Goal: Task Accomplishment & Management: Manage account settings

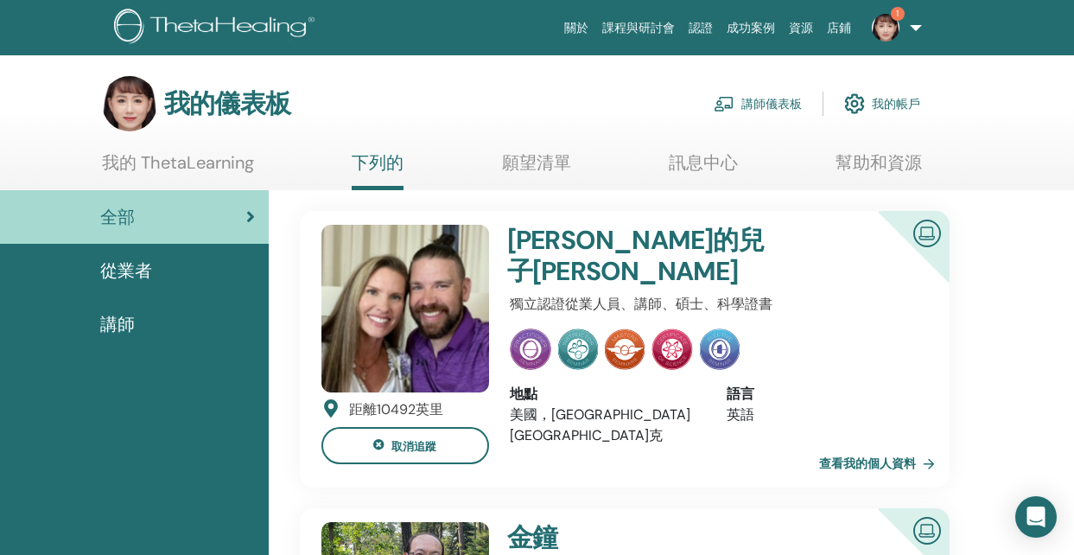
click at [767, 107] on font "講師儀表板" at bounding box center [771, 105] width 60 height 16
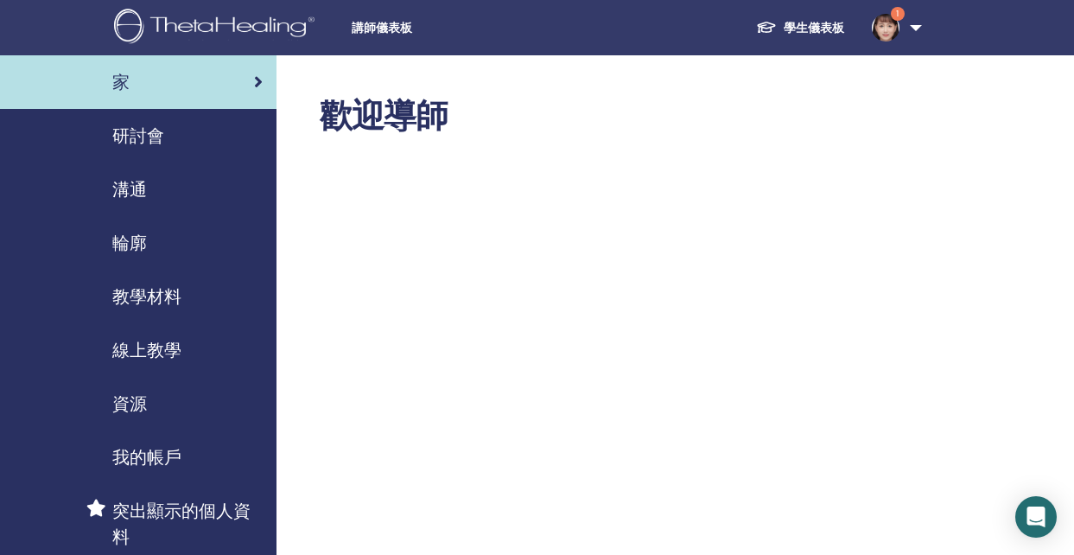
click at [156, 133] on font "研討會" at bounding box center [138, 135] width 52 height 22
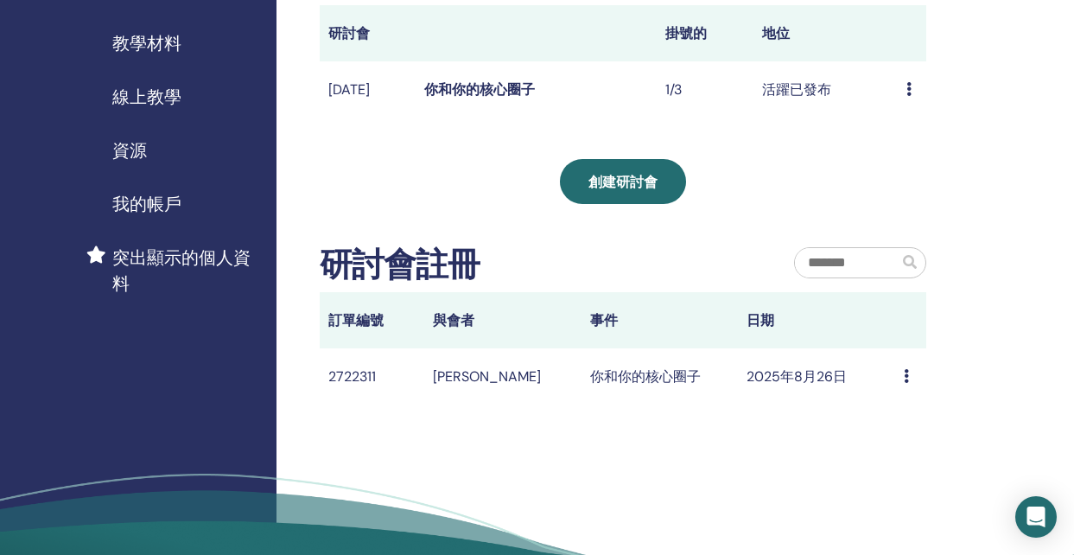
scroll to position [254, 0]
click at [904, 382] on icon at bounding box center [906, 375] width 5 height 14
click at [905, 382] on icon at bounding box center [906, 375] width 5 height 14
click at [907, 373] on div "訊息" at bounding box center [911, 375] width 14 height 21
click at [774, 372] on font "2025年8月26日" at bounding box center [796, 374] width 100 height 18
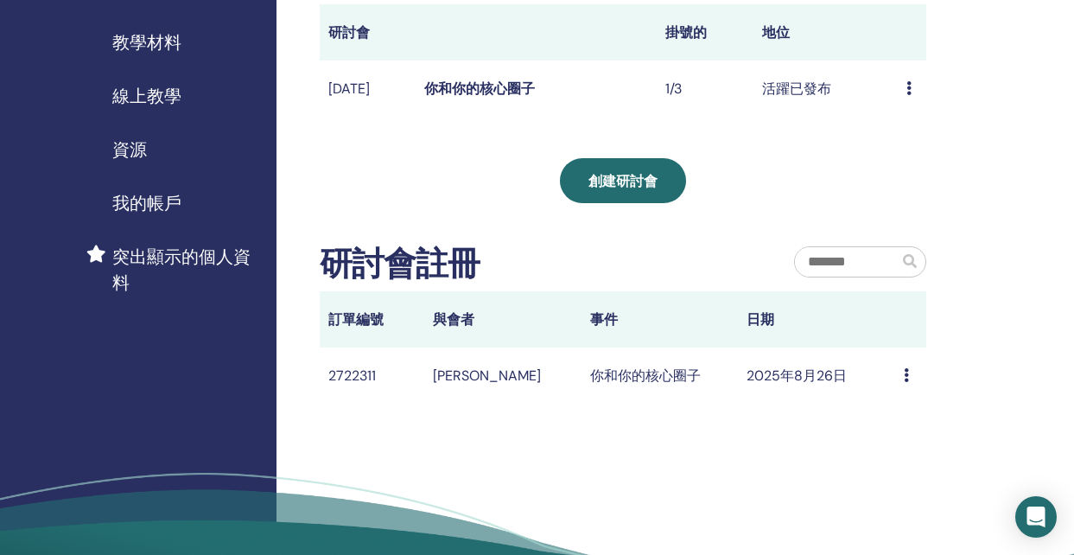
click at [908, 382] on icon at bounding box center [906, 375] width 5 height 14
click at [863, 403] on font "訊息" at bounding box center [859, 396] width 28 height 18
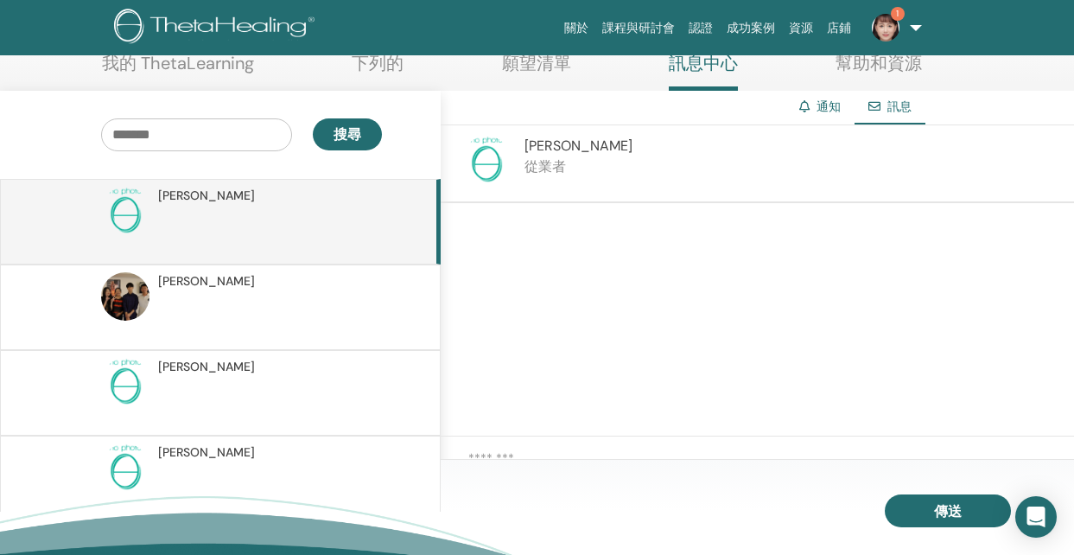
scroll to position [102, 0]
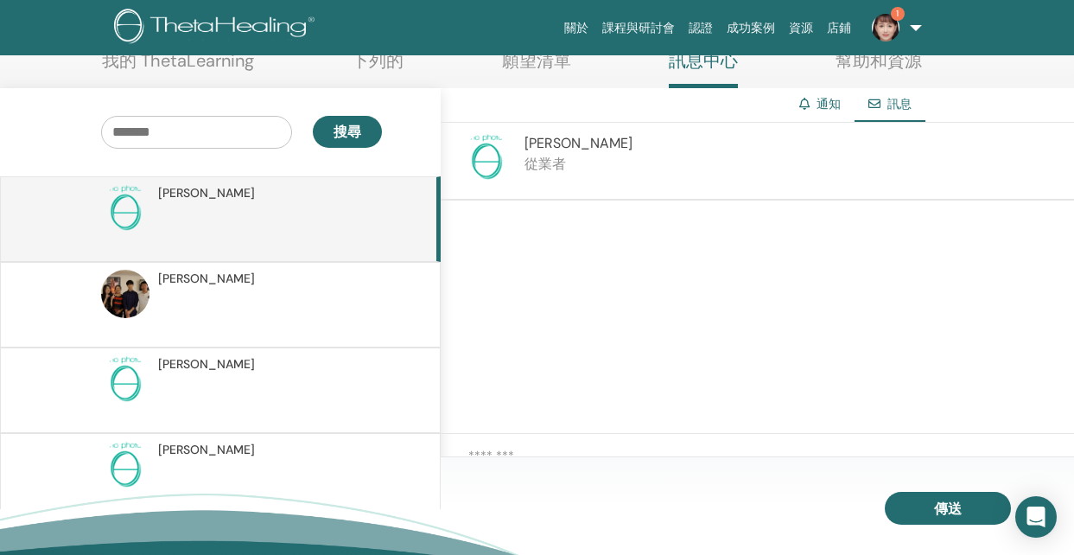
click at [553, 143] on font "[PERSON_NAME]" at bounding box center [578, 143] width 108 height 18
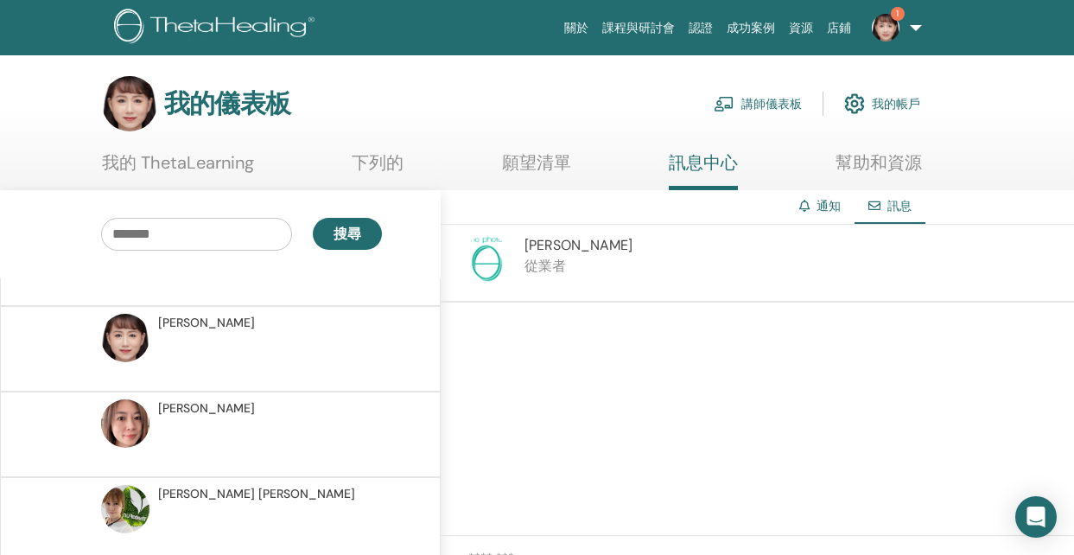
scroll to position [0, 0]
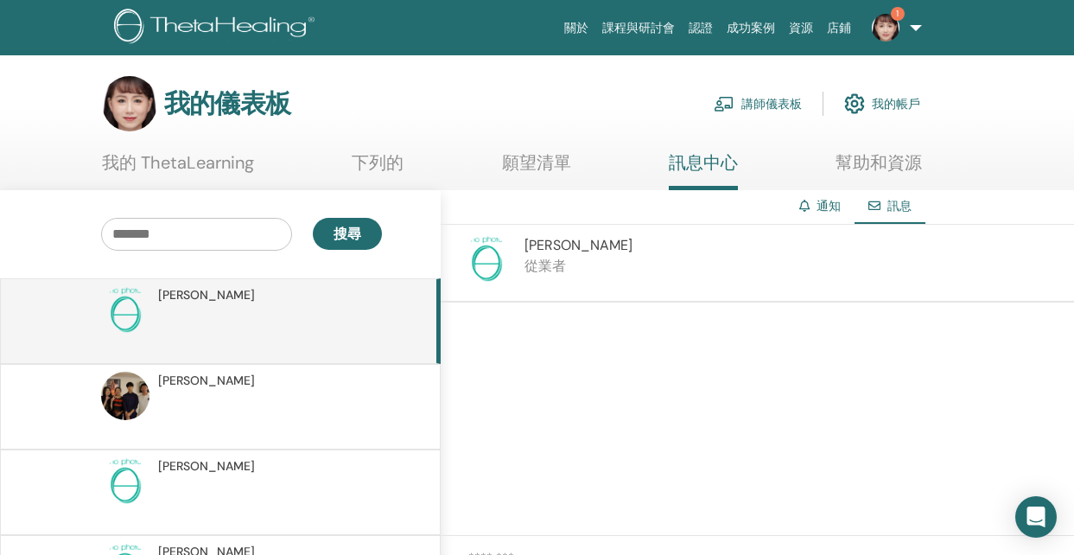
click at [175, 305] on p at bounding box center [283, 330] width 251 height 52
click at [565, 275] on p "從業者" at bounding box center [578, 266] width 108 height 21
click at [889, 202] on font "訊息" at bounding box center [899, 206] width 24 height 16
click at [885, 29] on img at bounding box center [886, 28] width 28 height 28
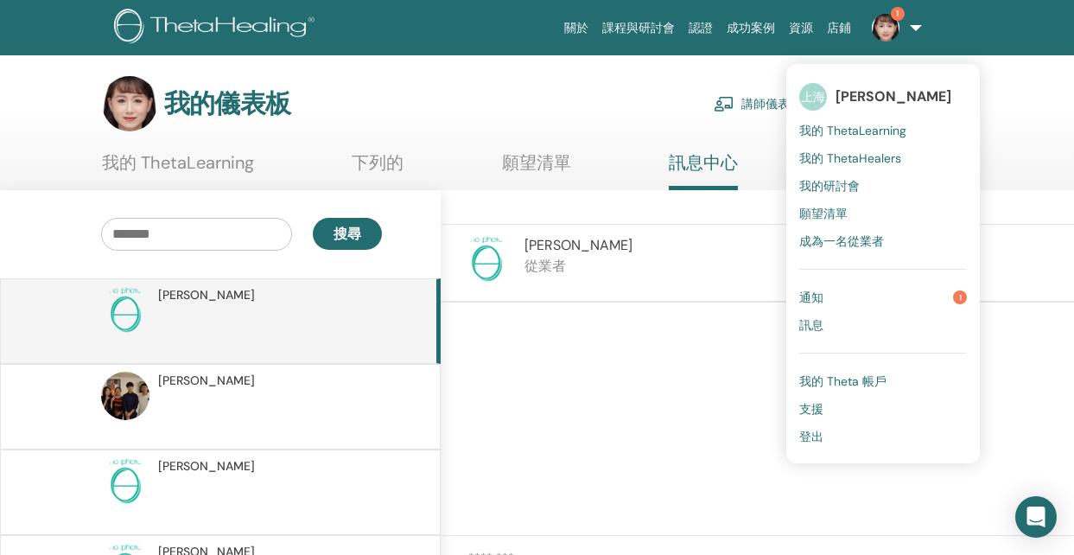
click at [855, 295] on link "通知 1" at bounding box center [883, 297] width 168 height 28
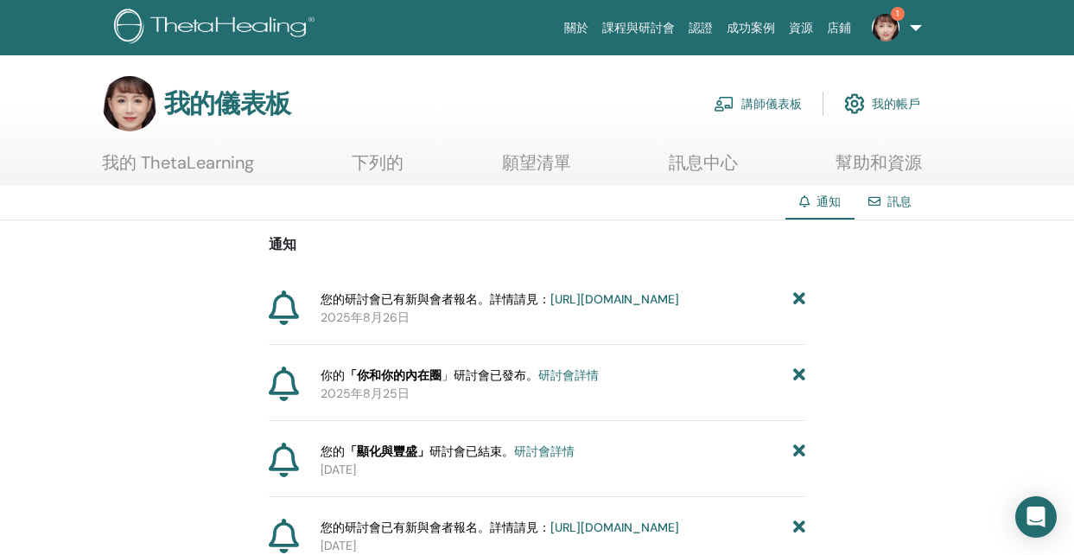
click at [550, 307] on font "https://member.thetahealing.com/instructor/seminar/375672/attendees" at bounding box center [614, 299] width 129 height 16
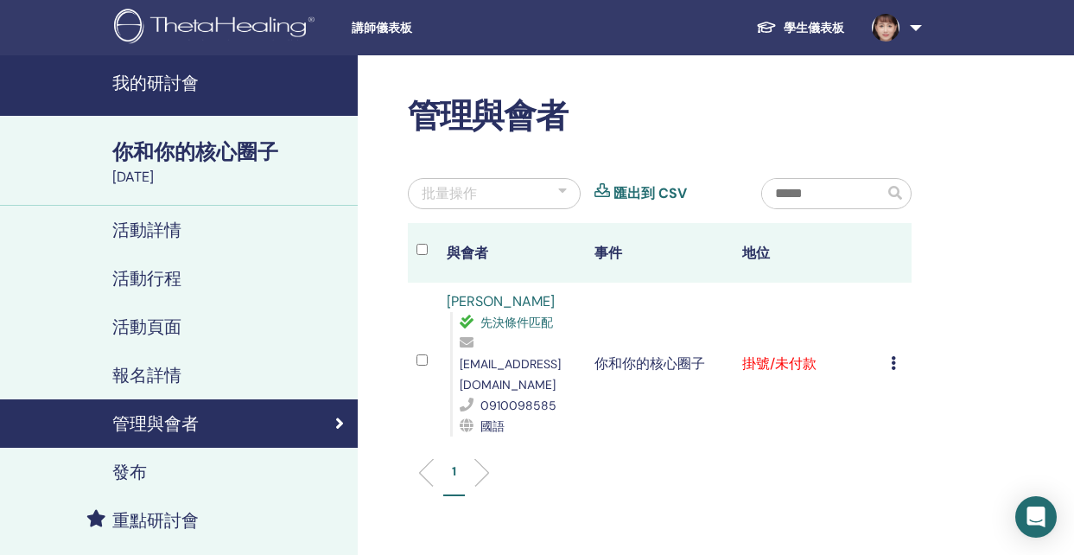
click at [892, 356] on icon at bounding box center [893, 363] width 5 height 14
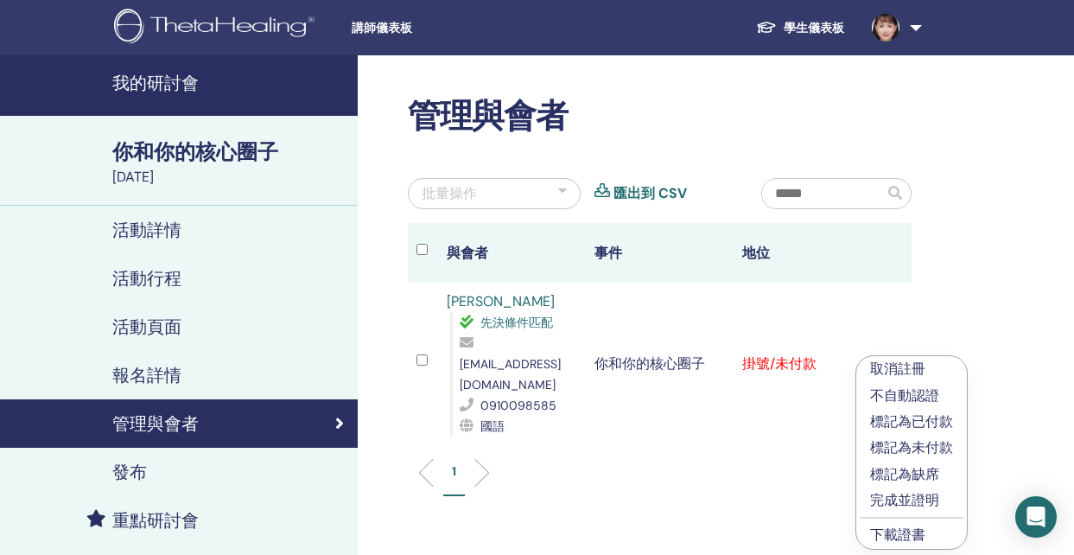
click at [895, 425] on font "標記為已付款" at bounding box center [911, 421] width 83 height 18
